Goal: Communication & Community: Ask a question

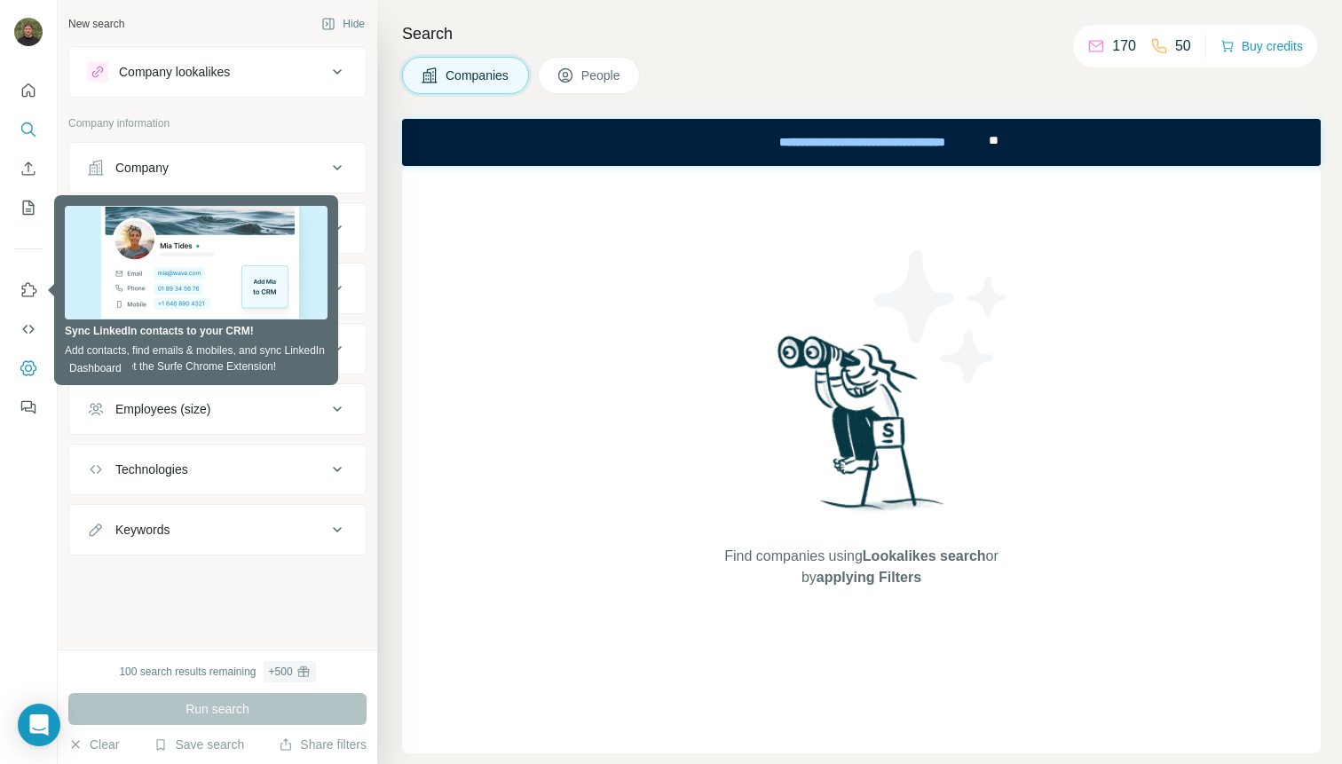
click at [24, 359] on icon "Dashboard" at bounding box center [29, 368] width 18 height 18
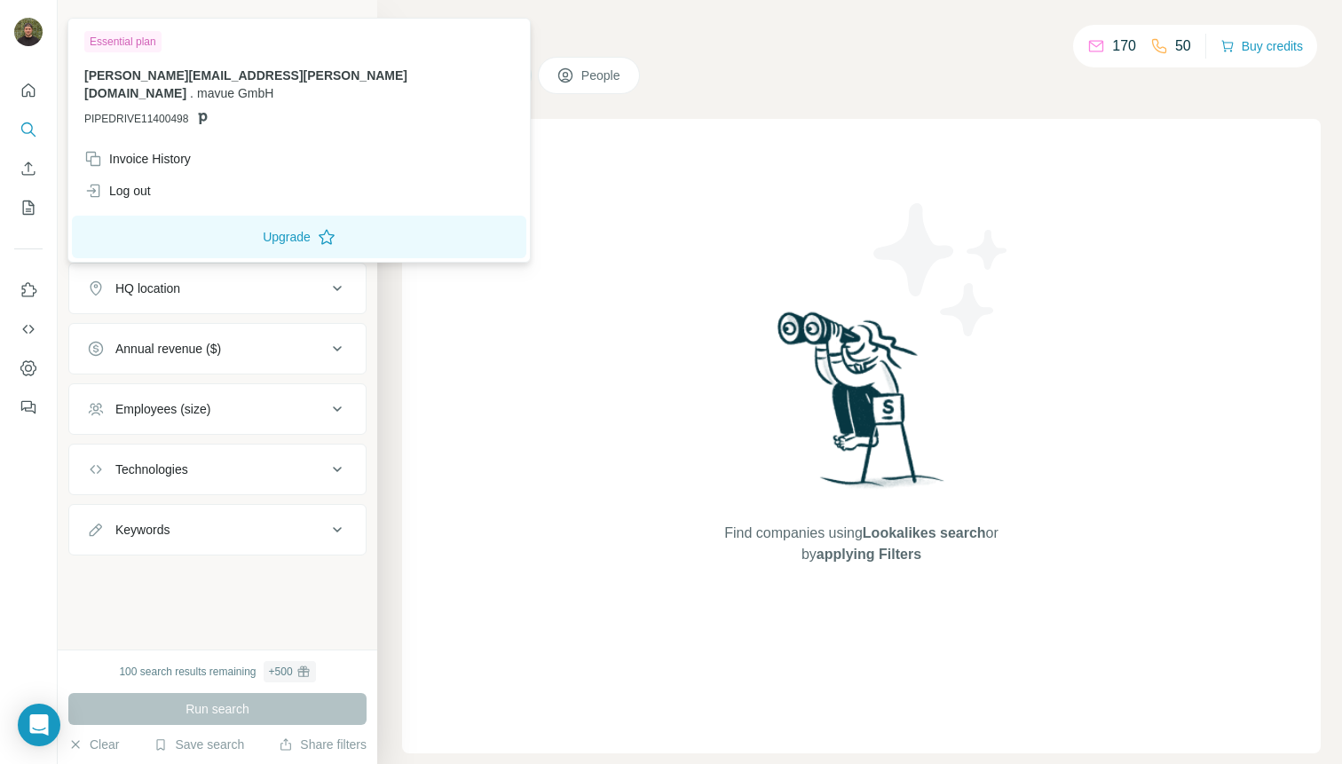
click at [19, 30] on img at bounding box center [28, 32] width 28 height 28
click at [54, 726] on div "Open Intercom Messenger" at bounding box center [39, 725] width 47 height 47
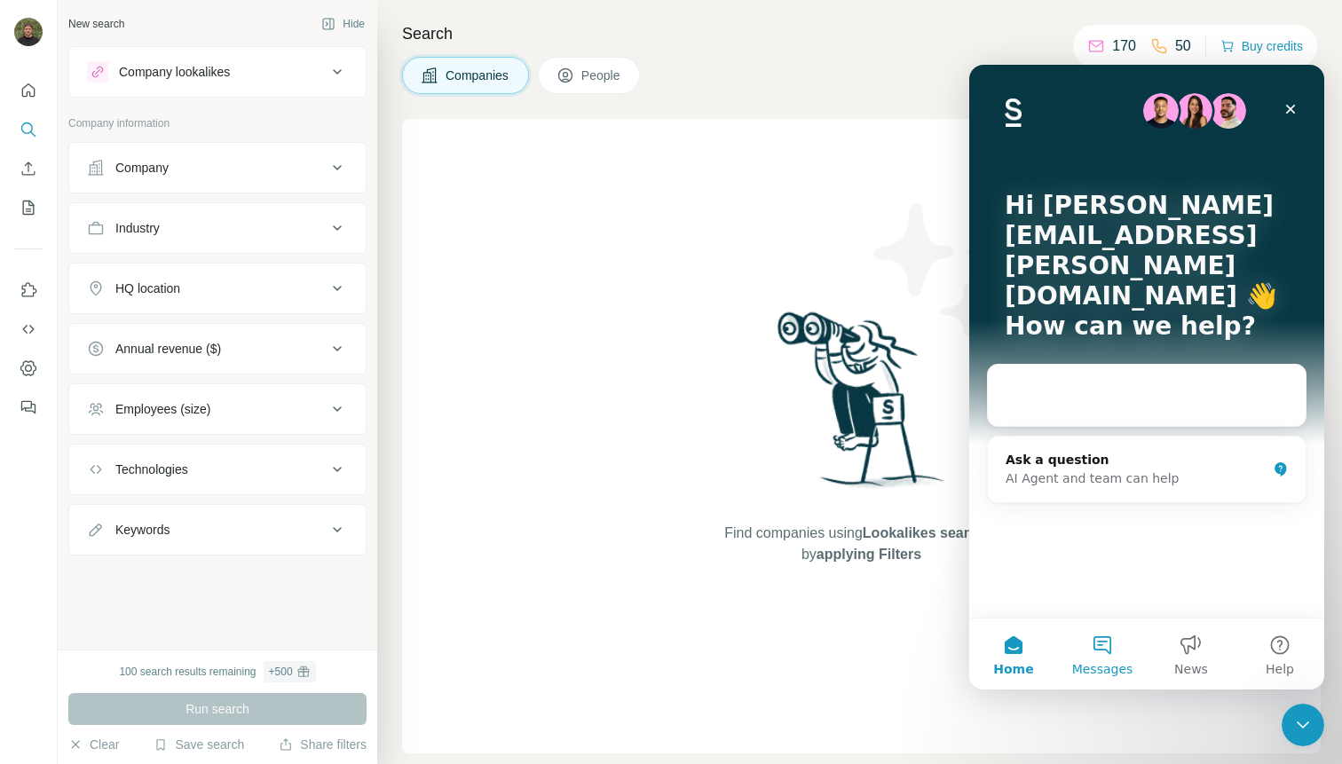
click at [1102, 655] on button "Messages" at bounding box center [1102, 653] width 89 height 71
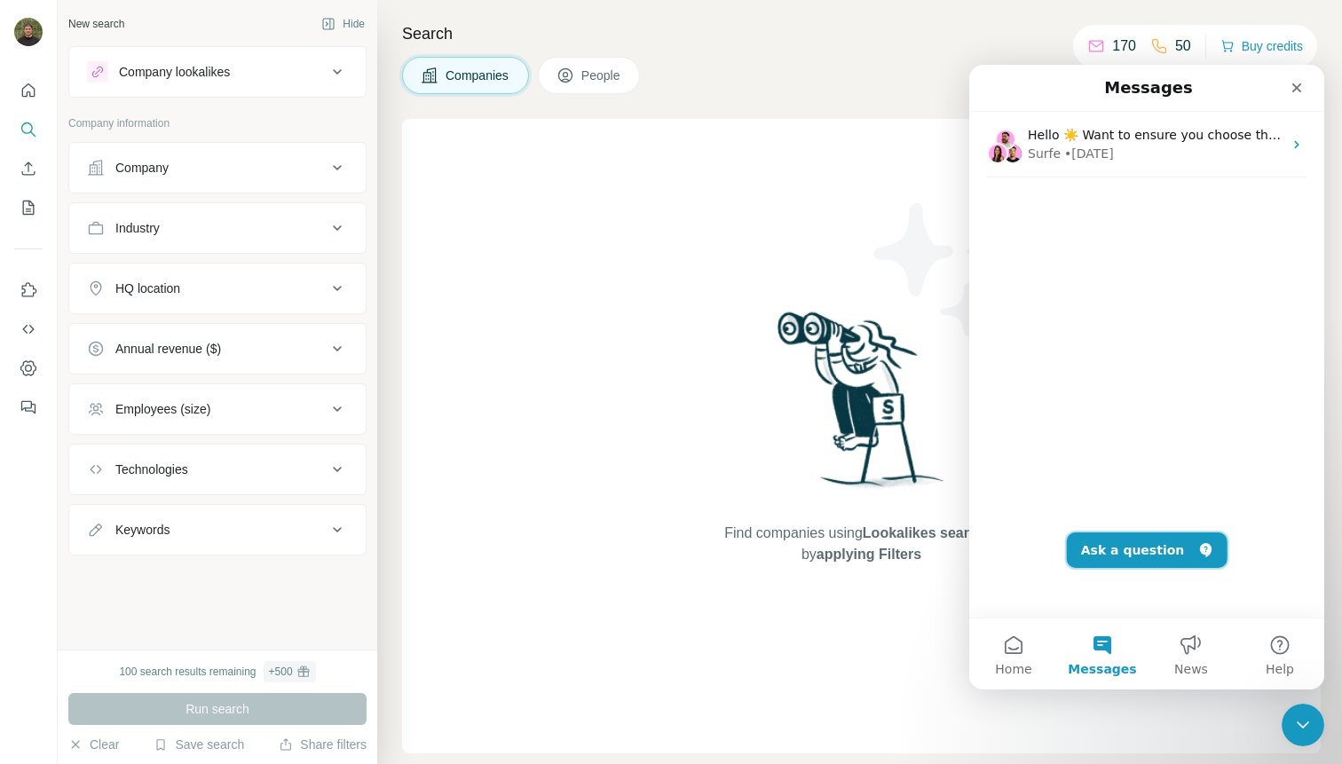
click at [1142, 550] on button "Ask a question" at bounding box center [1147, 549] width 161 height 35
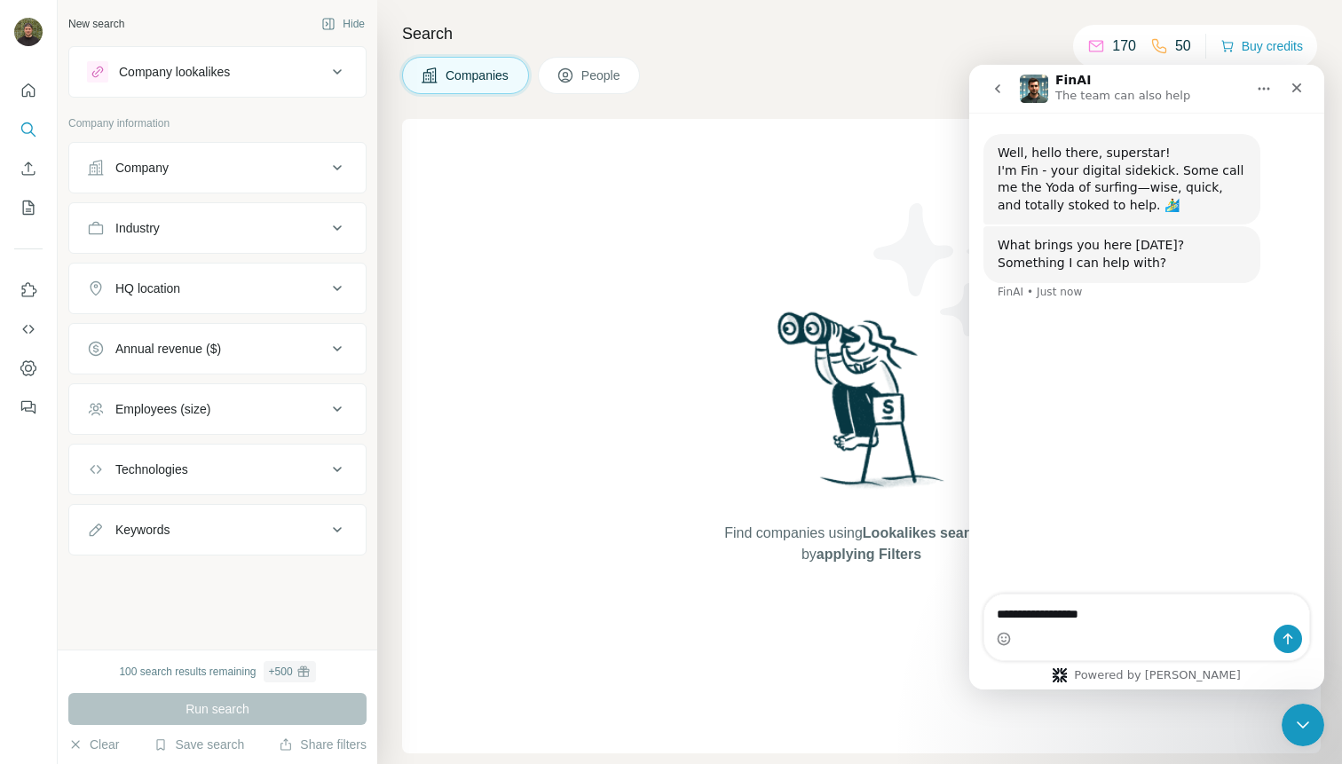
type textarea "**********"
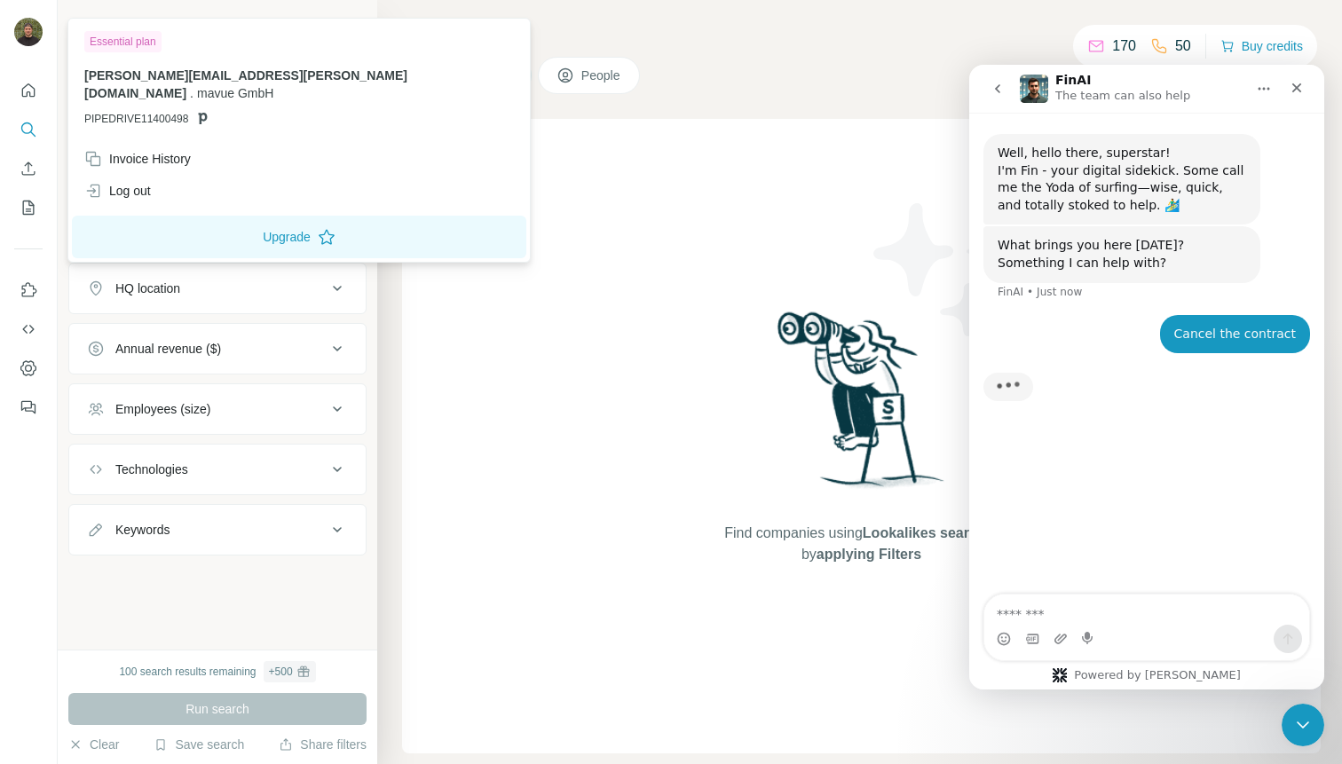
click at [33, 44] on img at bounding box center [28, 32] width 28 height 28
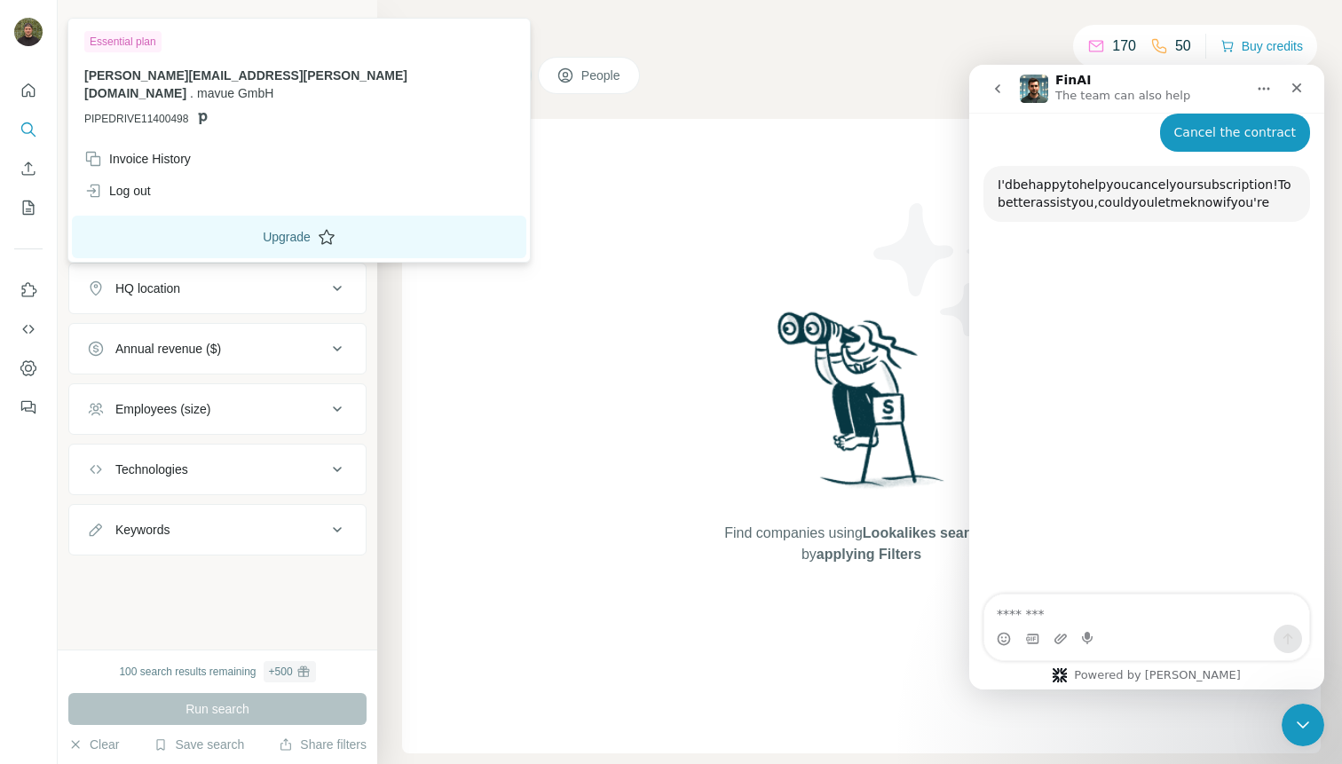
scroll to position [188, 0]
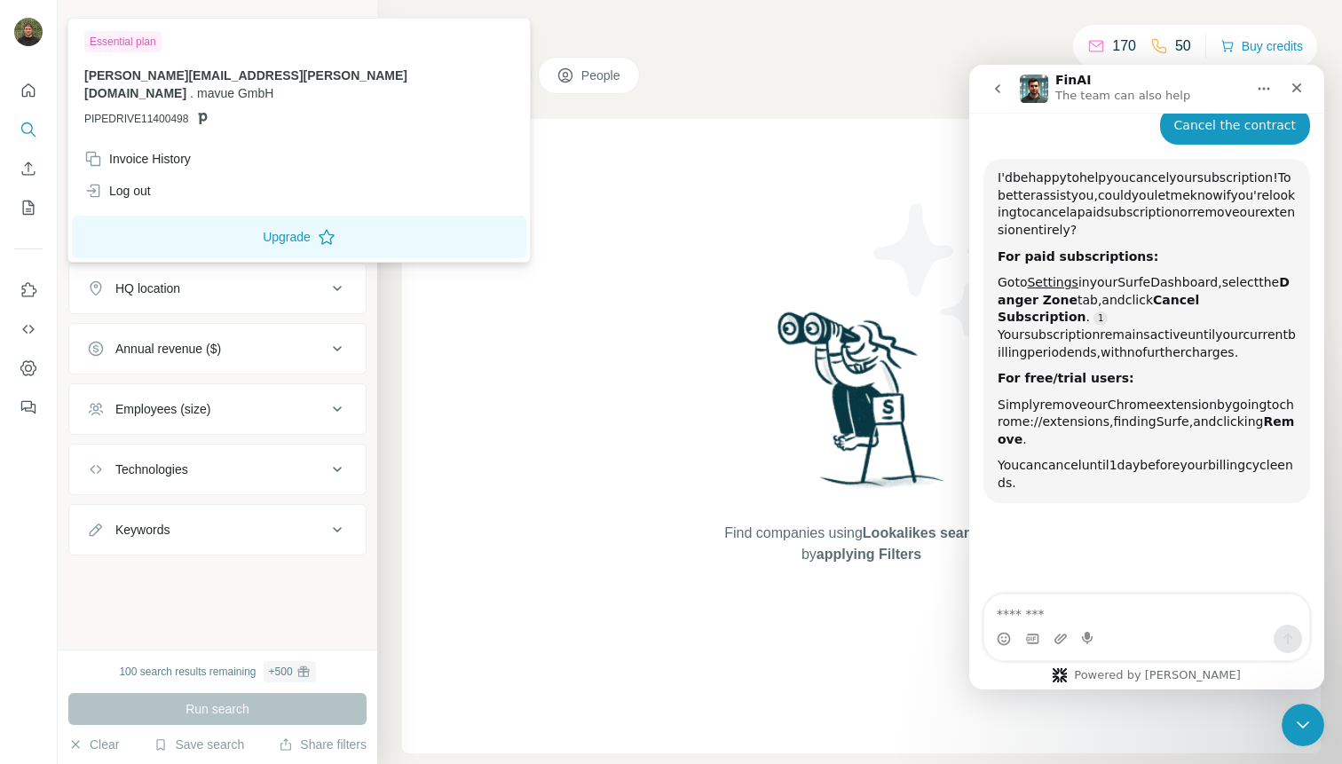
click at [1043, 371] on b "For free/trial users:" at bounding box center [1065, 378] width 137 height 14
click at [1063, 279] on link "Settings" at bounding box center [1052, 282] width 51 height 14
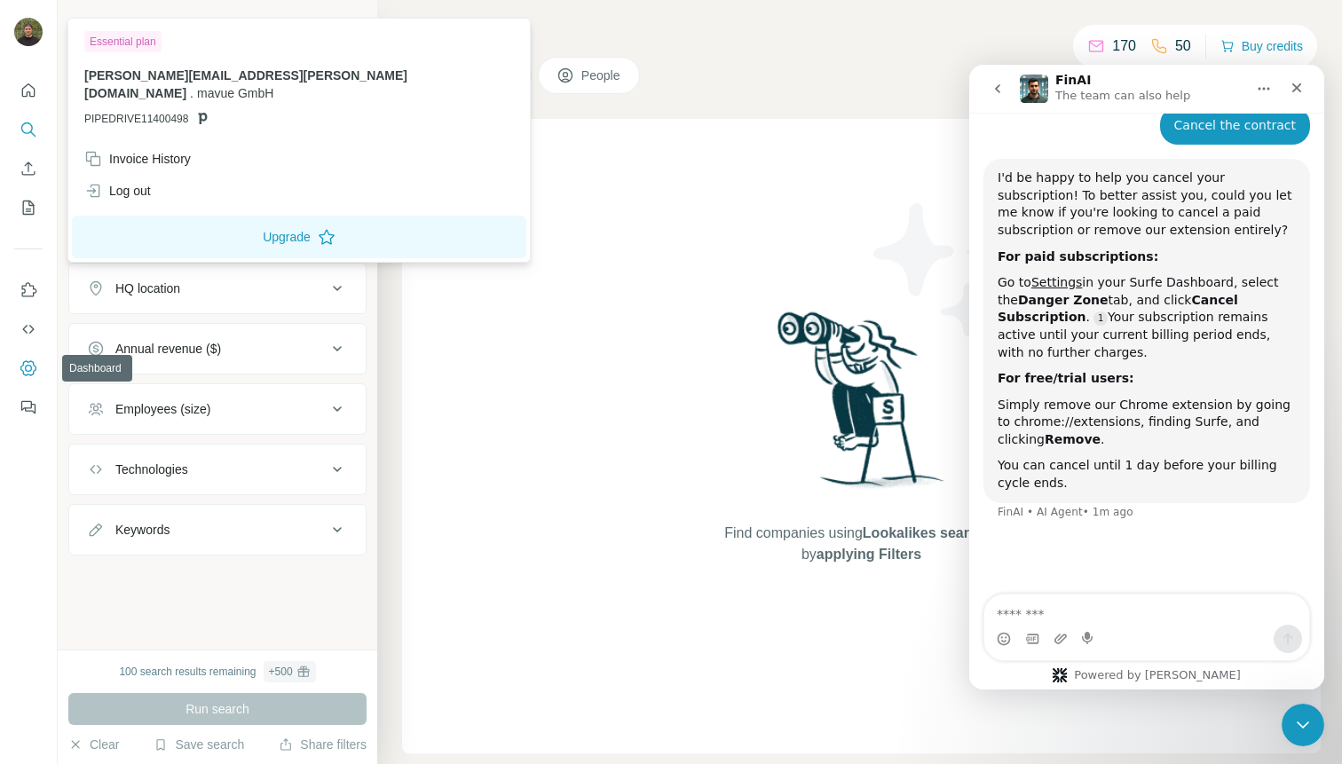
click at [19, 364] on button "Dashboard" at bounding box center [28, 368] width 28 height 32
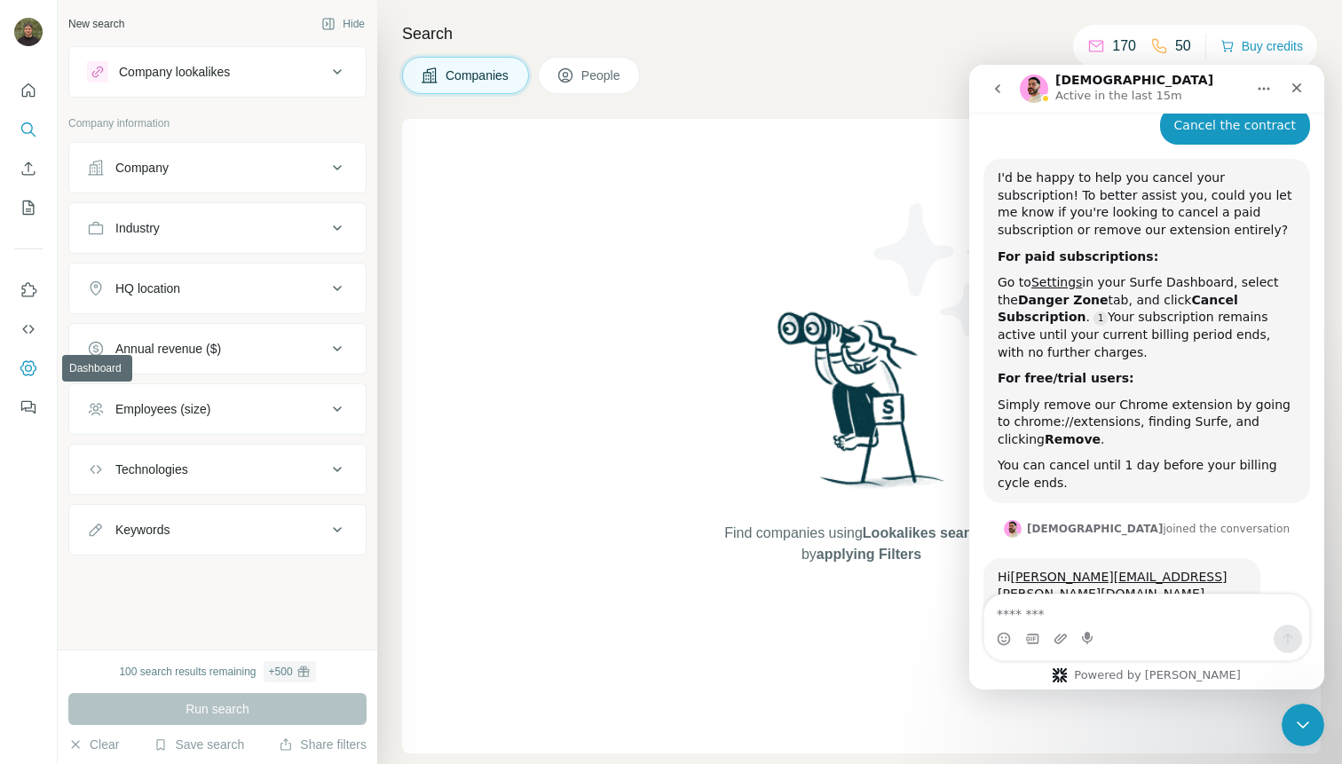
scroll to position [225, 0]
